Goal: Task Accomplishment & Management: Complete application form

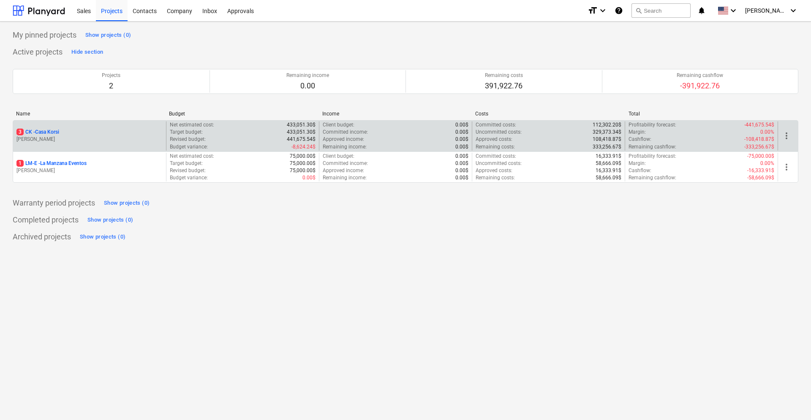
click at [51, 145] on div "3 CK - Casa Korsi [PERSON_NAME]" at bounding box center [89, 135] width 153 height 29
click at [137, 133] on div "3 CK - Casa Korsi" at bounding box center [89, 131] width 146 height 7
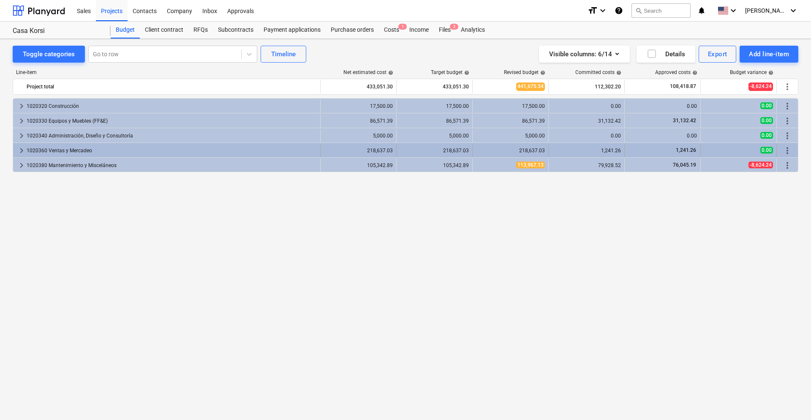
click at [16, 151] on div "keyboard_arrow_right 1020360 Ventas y Mercadeo" at bounding box center [167, 151] width 308 height 14
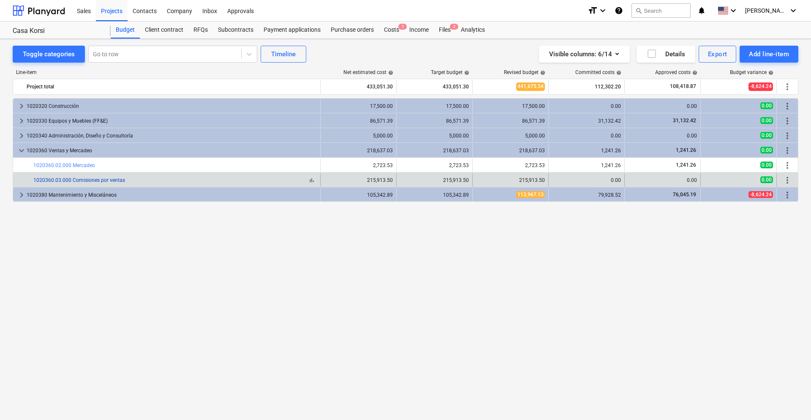
click at [68, 178] on link "1020360.03.000 Comisiones por ventas" at bounding box center [79, 180] width 92 height 6
click at [786, 178] on span "more_vert" at bounding box center [788, 180] width 10 height 10
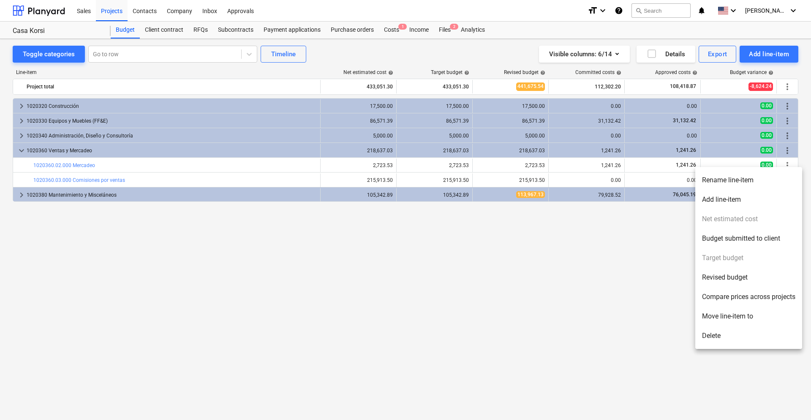
click at [527, 275] on div at bounding box center [405, 210] width 811 height 420
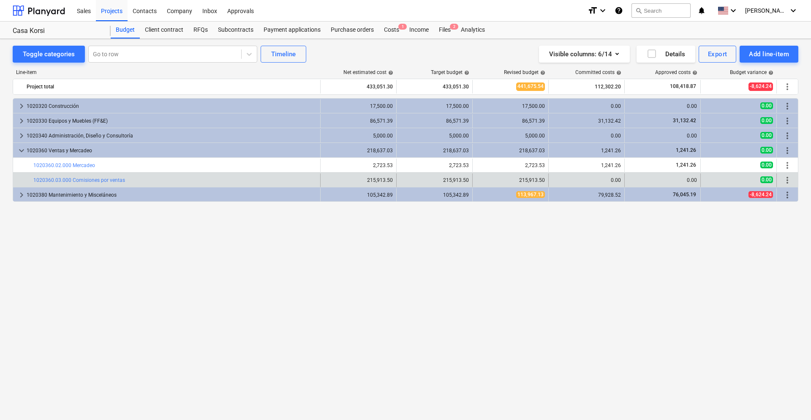
click at [70, 175] on div "bar_chart 1020360.03.000 Comisiones por ventas" at bounding box center [175, 180] width 284 height 14
click at [71, 178] on link "1020360.03.000 Comisiones por ventas" at bounding box center [79, 180] width 92 height 6
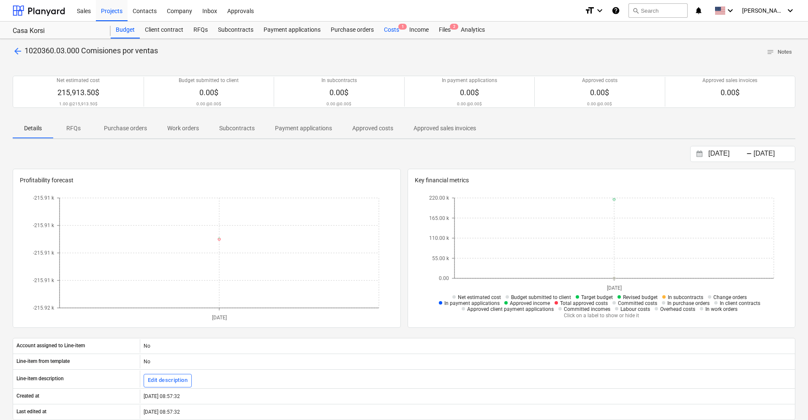
click at [384, 29] on div "Costs 1" at bounding box center [391, 30] width 25 height 17
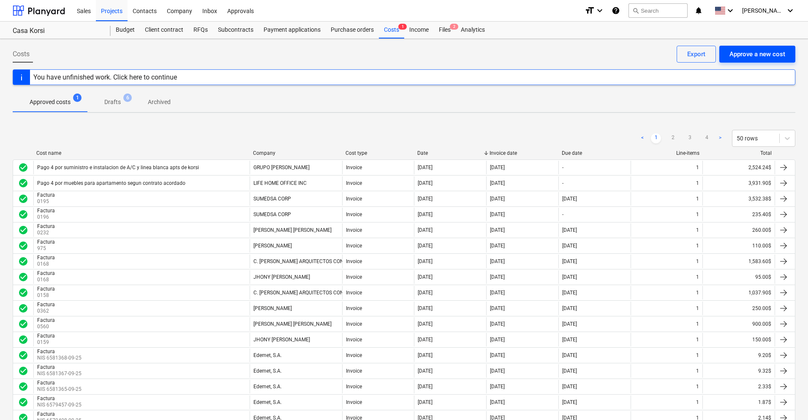
click at [770, 52] on div "Approve a new cost" at bounding box center [758, 54] width 56 height 11
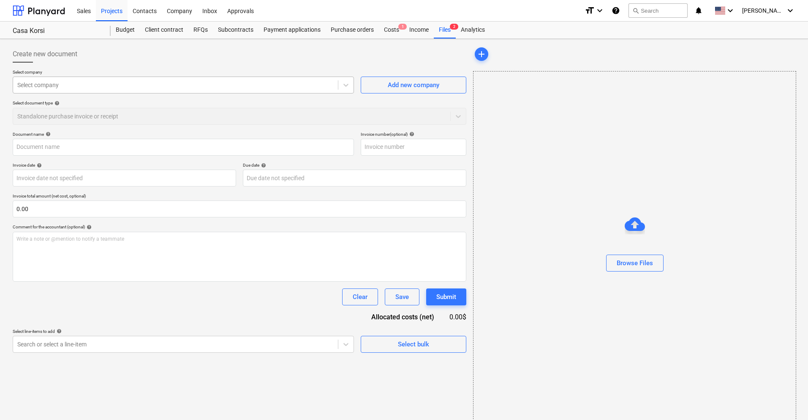
click at [156, 80] on div "Select company" at bounding box center [175, 85] width 325 height 12
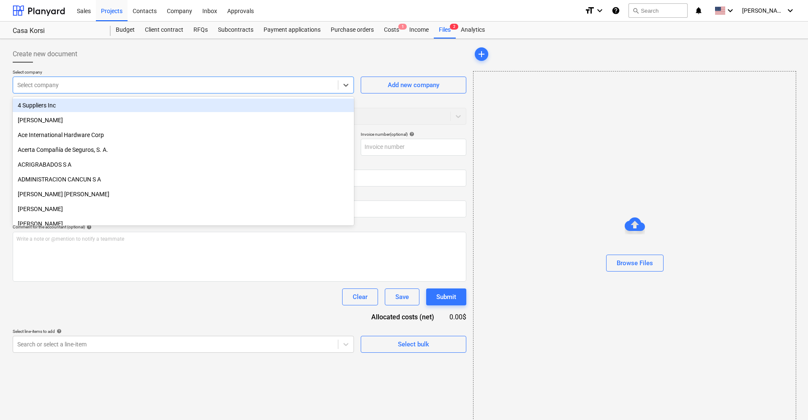
click at [671, 205] on div "Browse Files" at bounding box center [634, 246] width 323 height 350
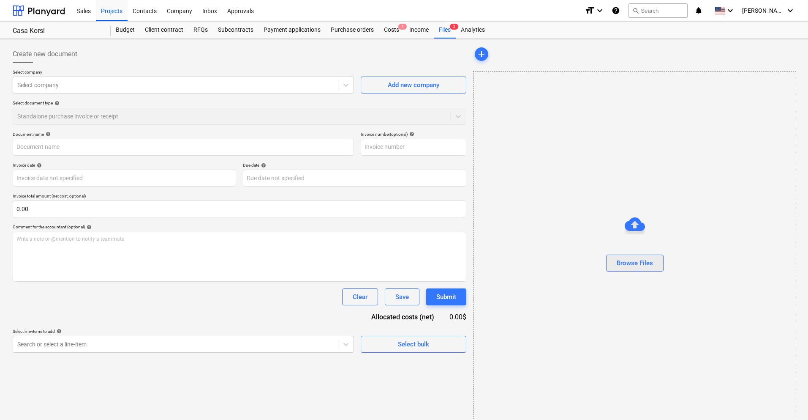
click at [635, 257] on button "Browse Files" at bounding box center [634, 262] width 57 height 17
click at [392, 34] on div "Costs 1" at bounding box center [391, 30] width 25 height 17
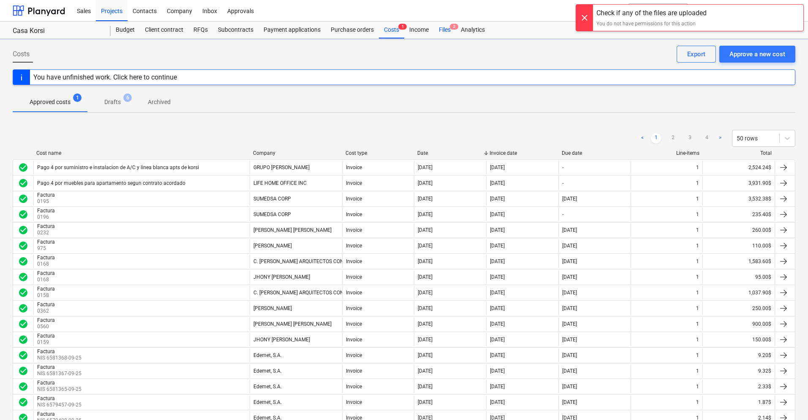
click at [435, 31] on div "Files 2" at bounding box center [445, 30] width 22 height 17
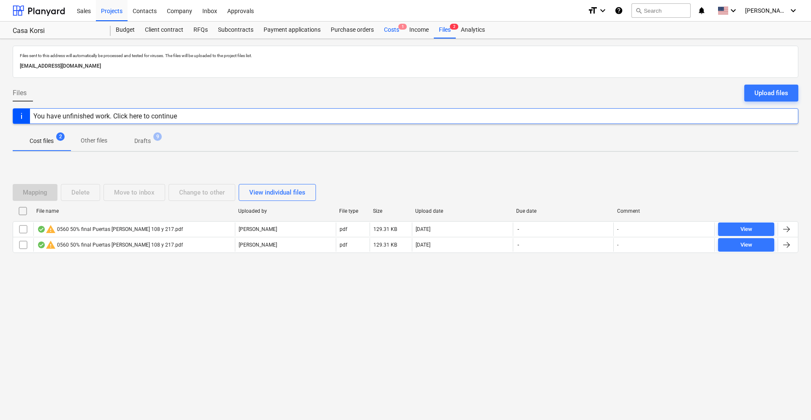
click at [393, 30] on div "Costs 1" at bounding box center [391, 30] width 25 height 17
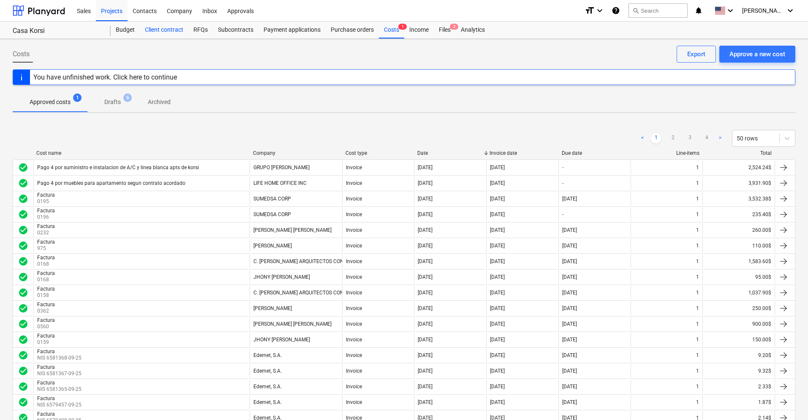
click at [175, 31] on div "Client contract" at bounding box center [164, 30] width 49 height 17
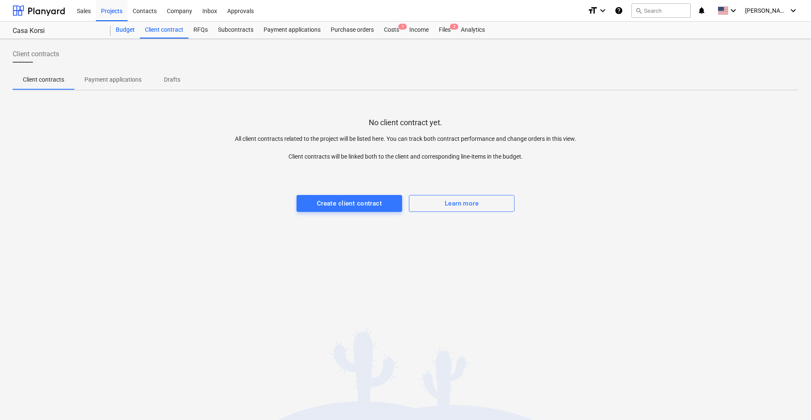
click at [134, 28] on div "Budget" at bounding box center [125, 30] width 29 height 17
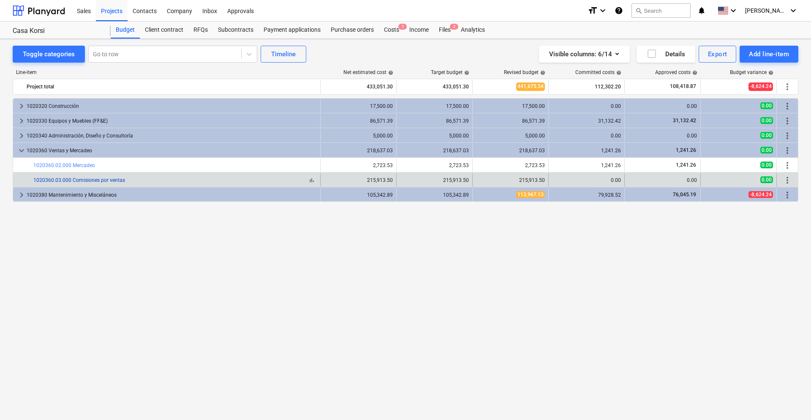
click at [64, 180] on link "1020360.03.000 Comisiones por ventas" at bounding box center [79, 180] width 92 height 6
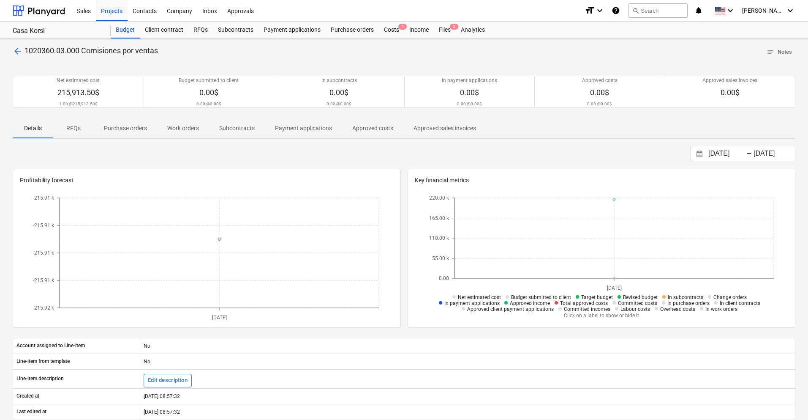
click at [357, 124] on p "Approved costs" at bounding box center [372, 128] width 41 height 9
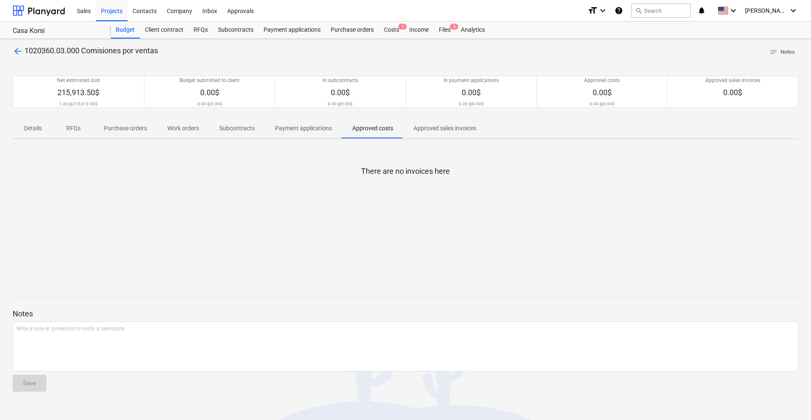
click at [286, 131] on p "Payment applications" at bounding box center [303, 128] width 57 height 9
click at [225, 134] on span "Subcontracts" at bounding box center [237, 128] width 56 height 14
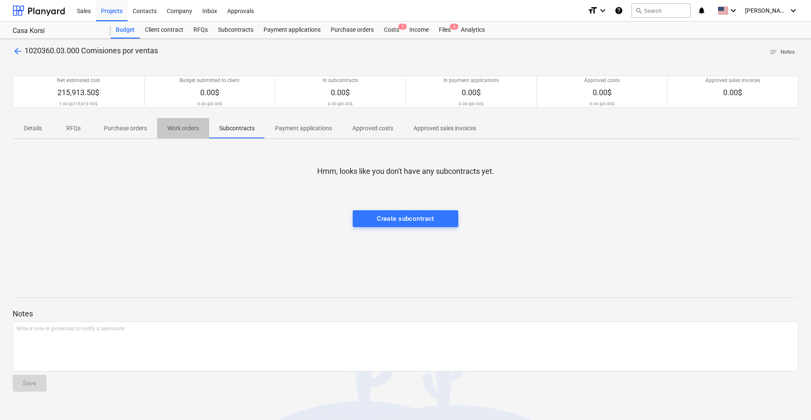
click at [189, 134] on span "Work orders" at bounding box center [183, 128] width 52 height 14
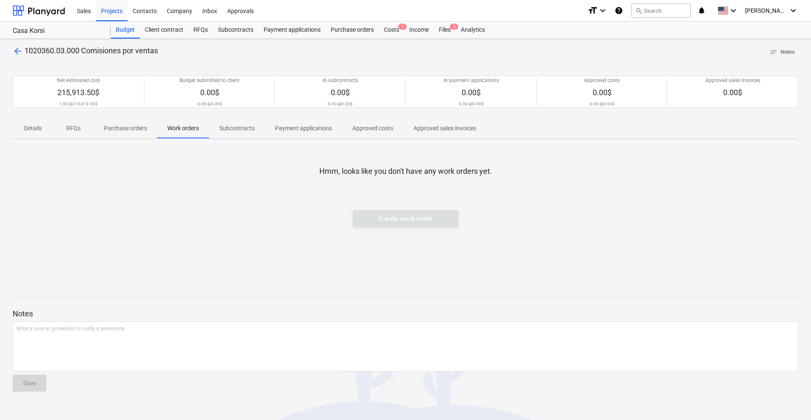
click at [224, 132] on span "Subcontracts" at bounding box center [237, 128] width 56 height 14
click at [191, 130] on p "Work orders" at bounding box center [183, 128] width 32 height 9
click at [132, 126] on p "Purchase orders" at bounding box center [125, 128] width 43 height 9
click at [90, 126] on span "RFQs" at bounding box center [73, 128] width 41 height 14
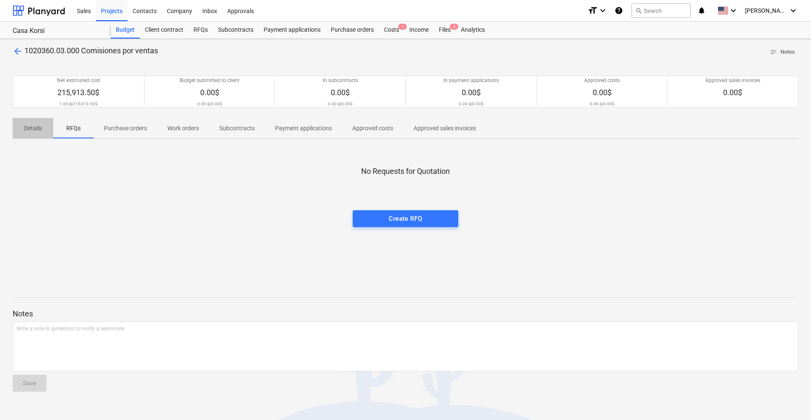
click at [43, 128] on p "Details" at bounding box center [33, 128] width 20 height 9
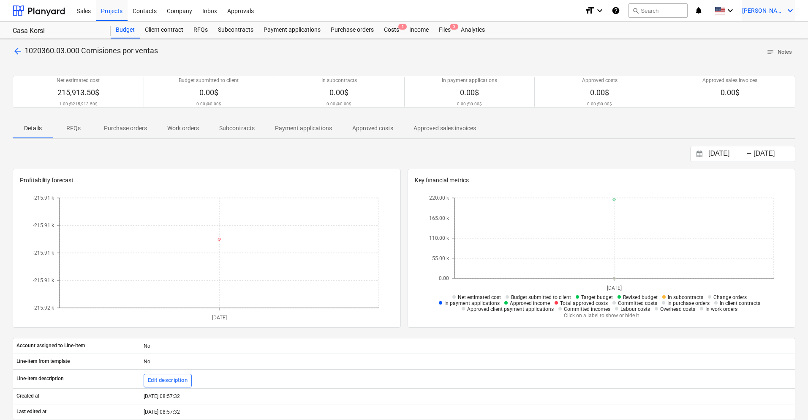
click at [781, 13] on span "[PERSON_NAME]" at bounding box center [763, 10] width 42 height 7
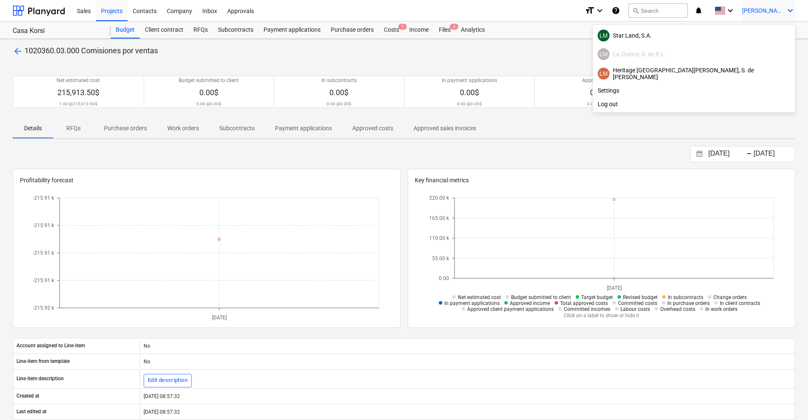
click at [792, 12] on div at bounding box center [404, 210] width 808 height 420
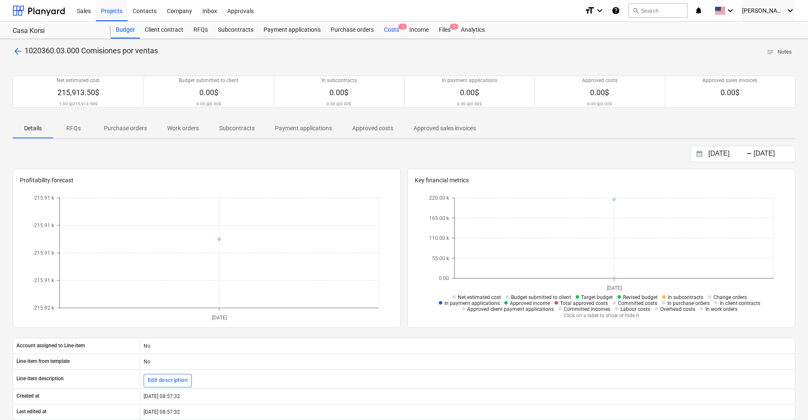
click at [382, 30] on div "Costs 1" at bounding box center [391, 30] width 25 height 17
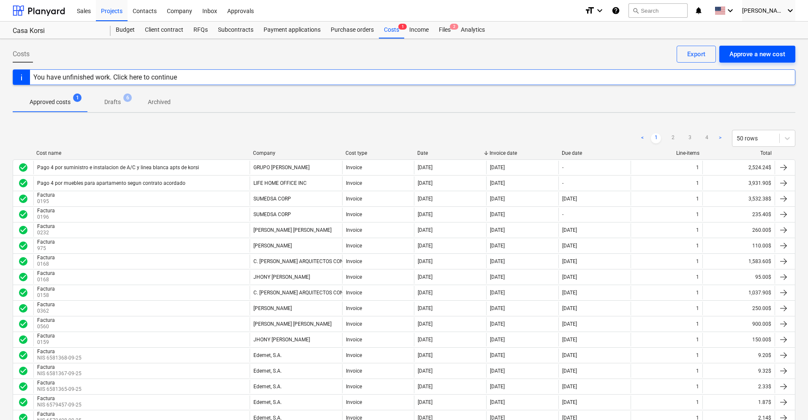
click at [738, 54] on div "Approve a new cost" at bounding box center [758, 54] width 56 height 11
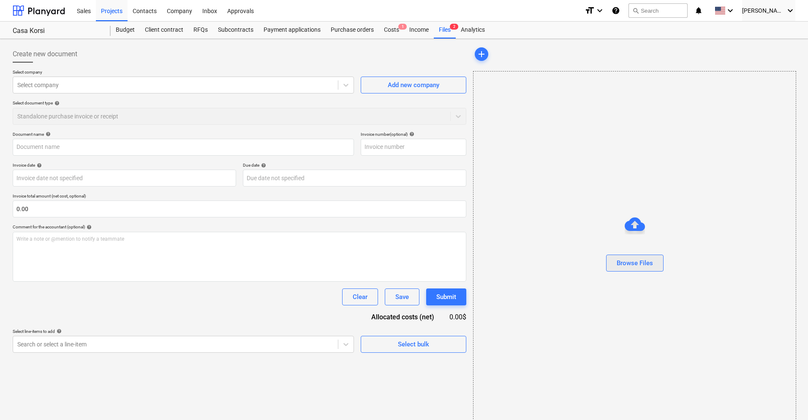
click at [648, 257] on div "Browse Files" at bounding box center [635, 262] width 36 height 11
click at [449, 33] on div "Files 2" at bounding box center [445, 30] width 22 height 17
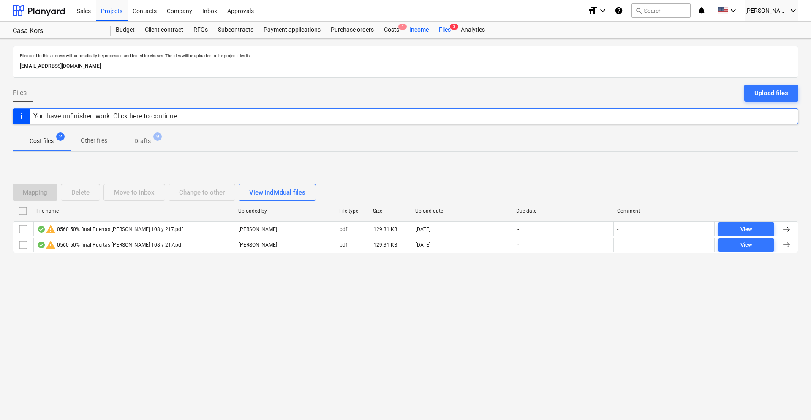
click at [413, 35] on div "Income" at bounding box center [419, 30] width 30 height 17
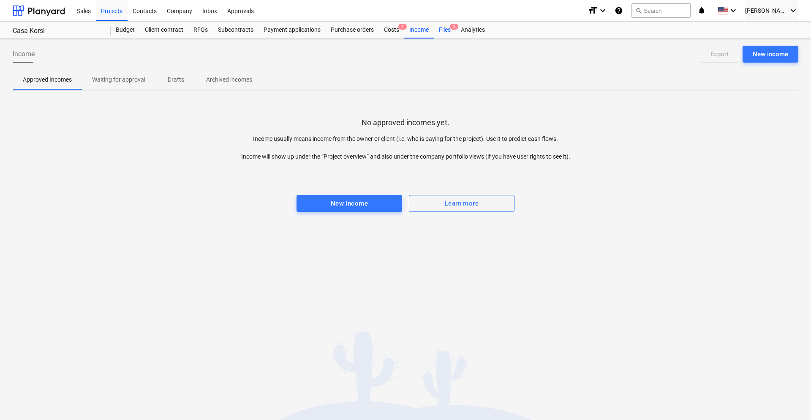
click at [439, 34] on div "Files 2" at bounding box center [445, 30] width 22 height 17
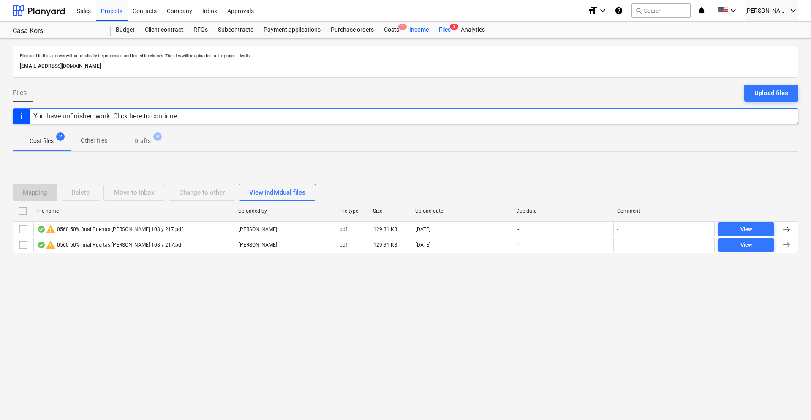
click at [430, 33] on div "Income" at bounding box center [419, 30] width 30 height 17
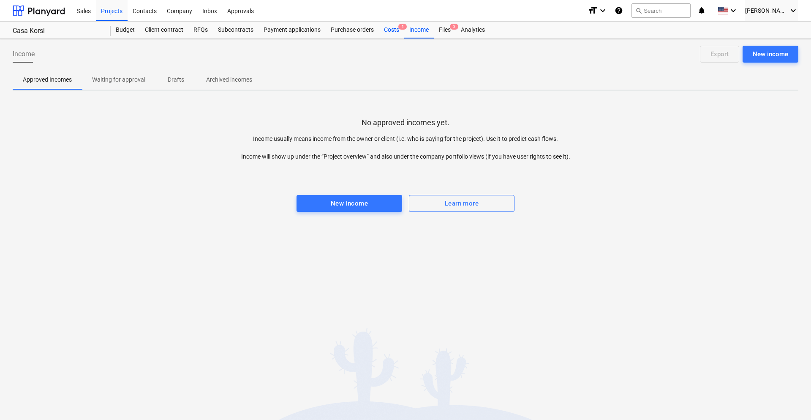
click at [398, 32] on div "Costs 1" at bounding box center [391, 30] width 25 height 17
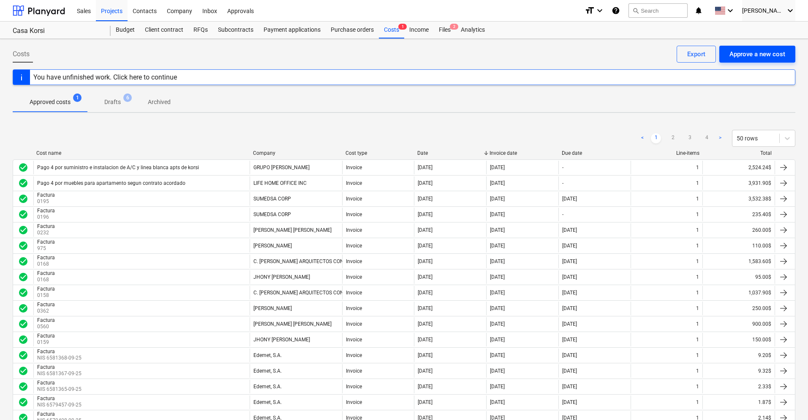
click at [745, 53] on div "Approve a new cost" at bounding box center [758, 54] width 56 height 11
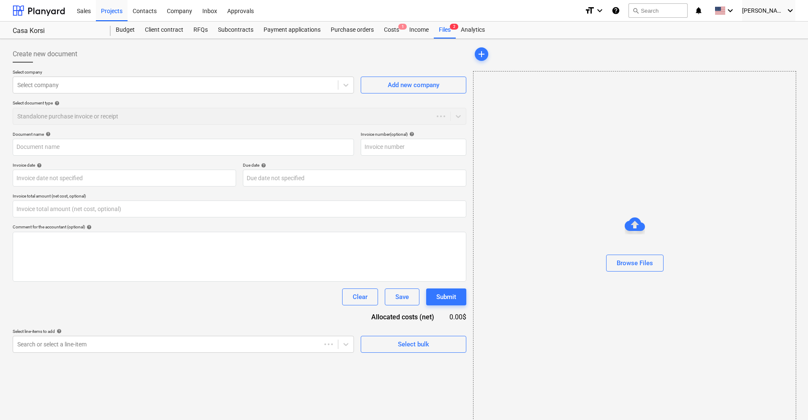
type input "0.00"
click at [487, 51] on span "add" at bounding box center [482, 54] width 10 height 10
click at [639, 234] on div at bounding box center [635, 237] width 322 height 7
click at [638, 265] on div "Browse Files" at bounding box center [635, 262] width 36 height 11
